Goal: Task Accomplishment & Management: Use online tool/utility

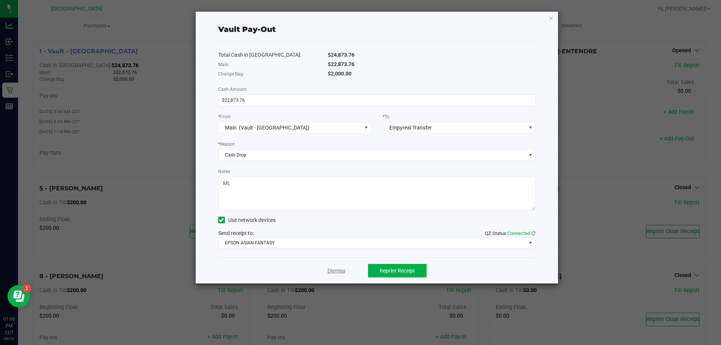
click at [342, 271] on link "Dismiss" at bounding box center [337, 271] width 18 height 8
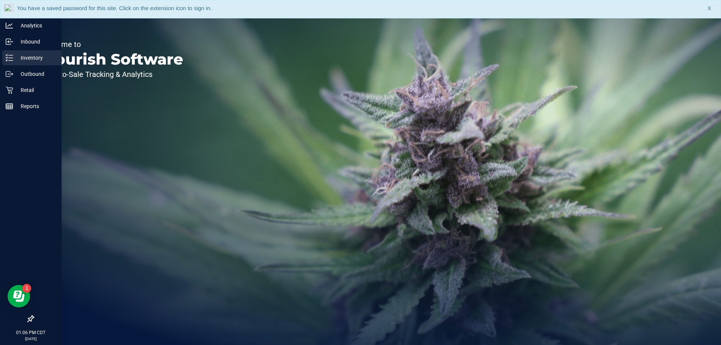
click at [28, 57] on p "Inventory" at bounding box center [35, 57] width 45 height 9
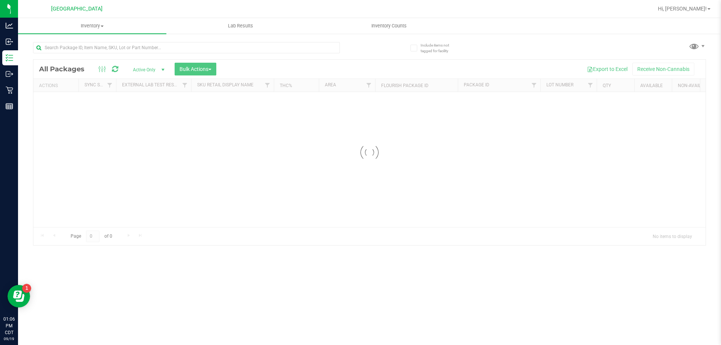
click at [196, 56] on div at bounding box center [186, 50] width 307 height 17
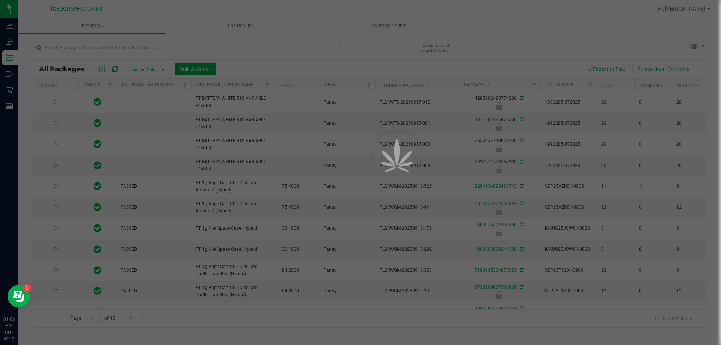
click at [198, 47] on div at bounding box center [360, 172] width 721 height 345
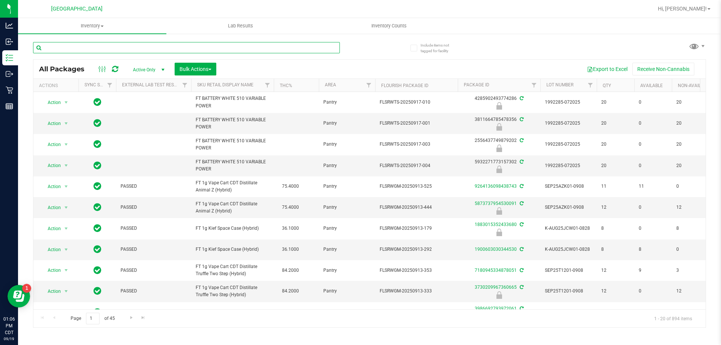
click at [198, 47] on input "text" at bounding box center [186, 47] width 307 height 11
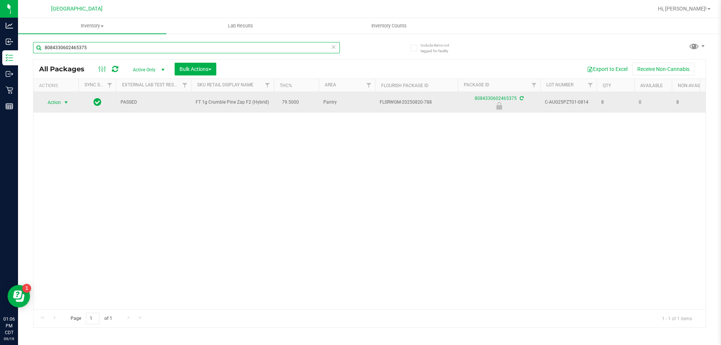
type input "8084330602465375"
click at [51, 104] on span "Action" at bounding box center [51, 102] width 20 height 11
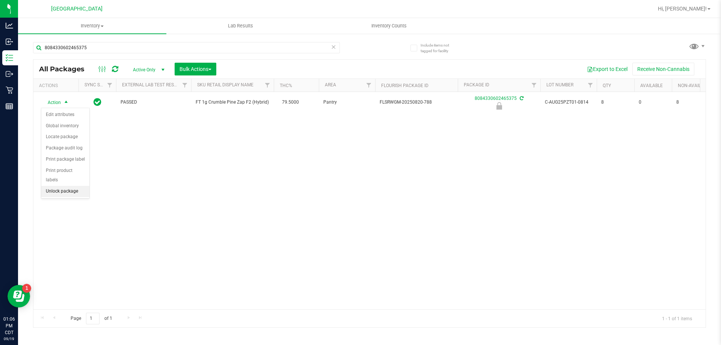
click at [65, 186] on li "Unlock package" at bounding box center [65, 191] width 48 height 11
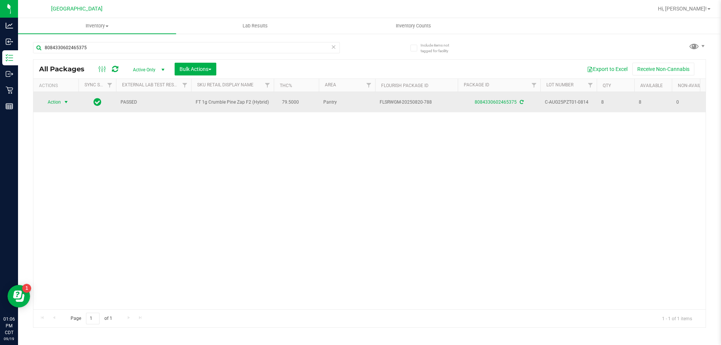
click at [48, 104] on span "Action" at bounding box center [51, 102] width 20 height 11
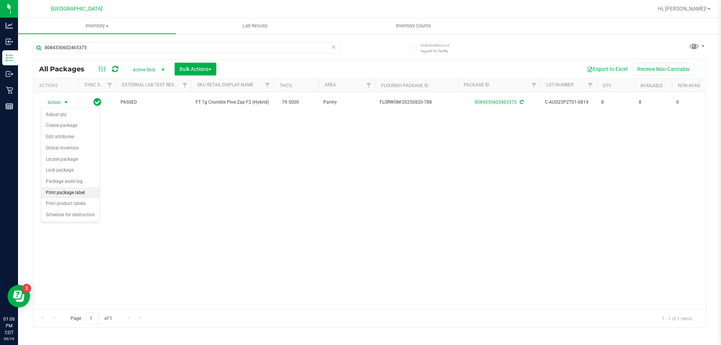
drag, startPoint x: 71, startPoint y: 185, endPoint x: 75, endPoint y: 193, distance: 9.7
click at [75, 193] on ul "Adjust qty Create package Edit attributes Global inventory Locate package Lock …" at bounding box center [70, 165] width 58 height 112
click at [75, 193] on li "Print package label" at bounding box center [70, 192] width 58 height 11
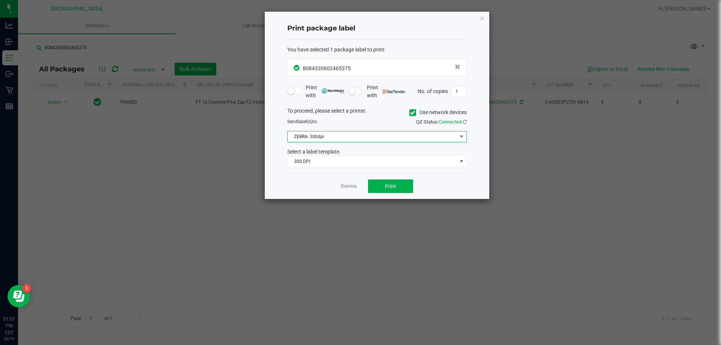
click at [386, 135] on span "ZEBRA- 300dpi" at bounding box center [372, 136] width 169 height 11
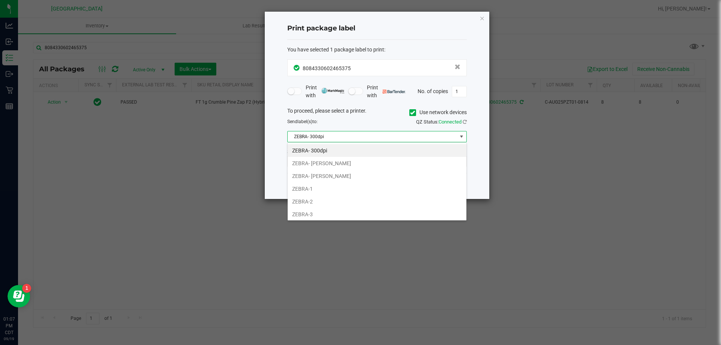
scroll to position [11, 180]
click at [343, 210] on li "ZEBRA-3" at bounding box center [377, 214] width 179 height 13
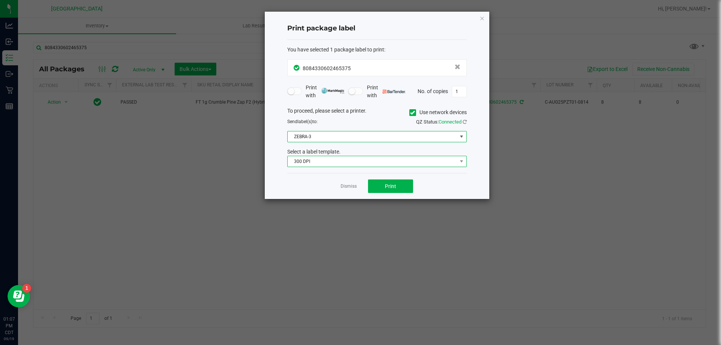
click at [341, 163] on span "300 DPI" at bounding box center [372, 161] width 169 height 11
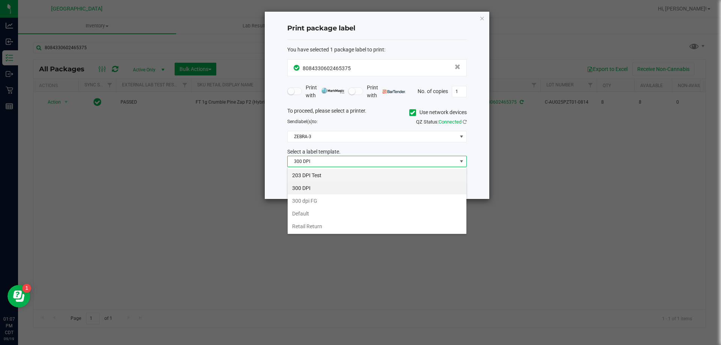
click at [334, 178] on li "203 DPI Test" at bounding box center [377, 175] width 179 height 13
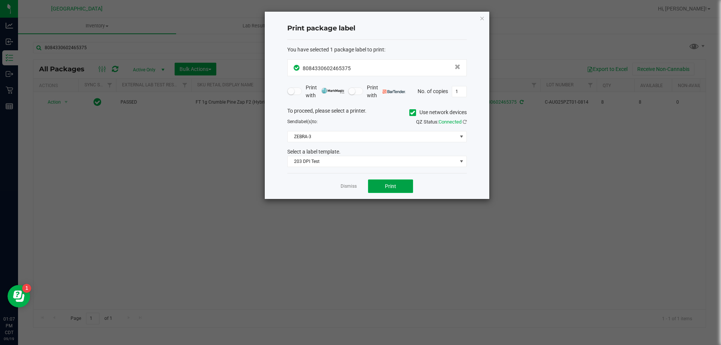
click at [394, 183] on button "Print" at bounding box center [390, 187] width 45 height 14
